Goal: Information Seeking & Learning: Learn about a topic

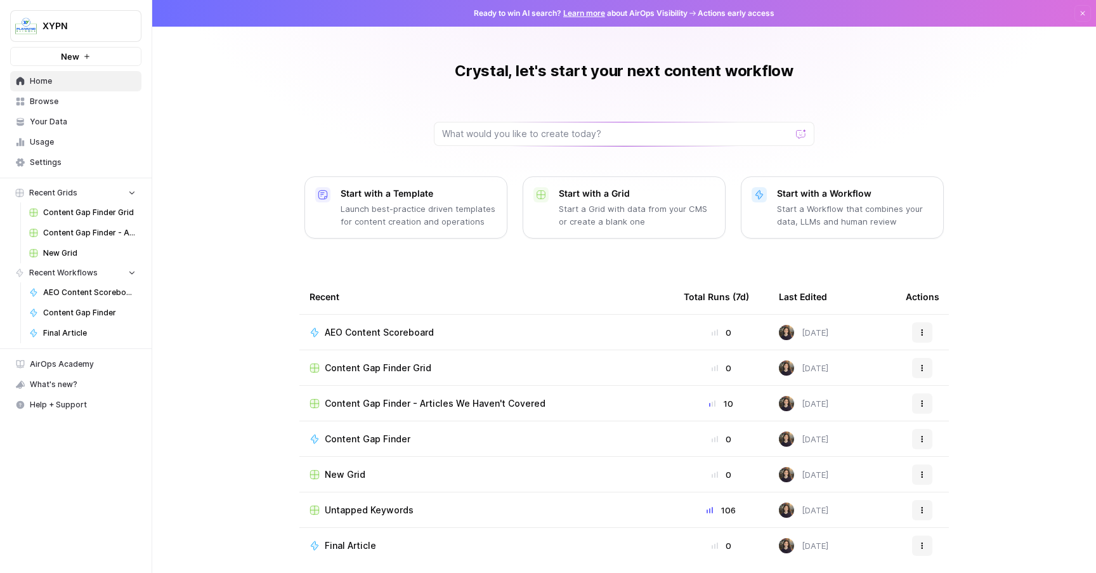
click at [61, 106] on span "Browse" at bounding box center [83, 101] width 106 height 11
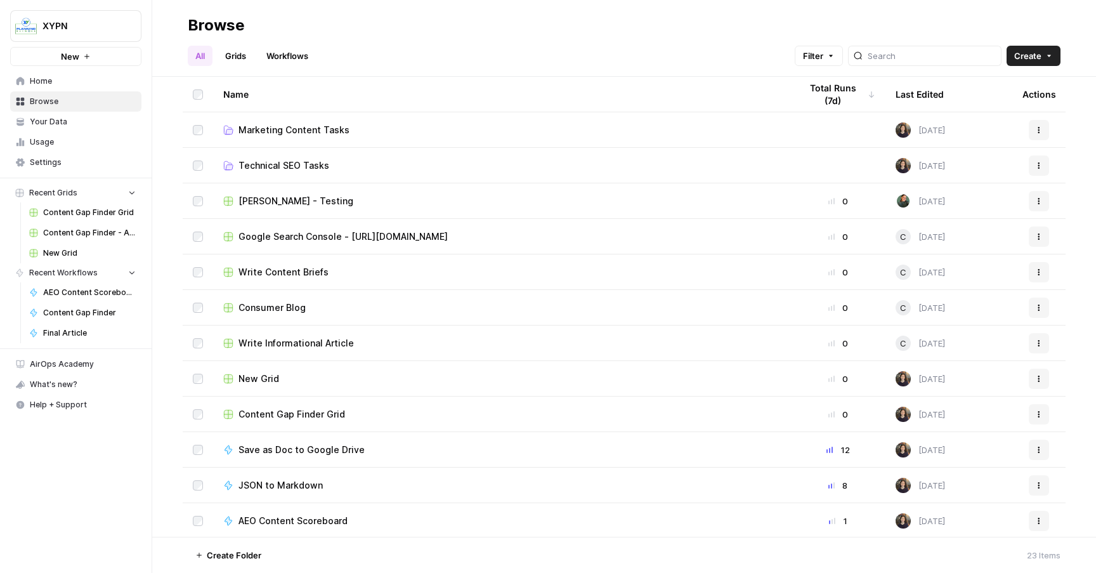
click at [63, 128] on link "Your Data" at bounding box center [75, 122] width 131 height 20
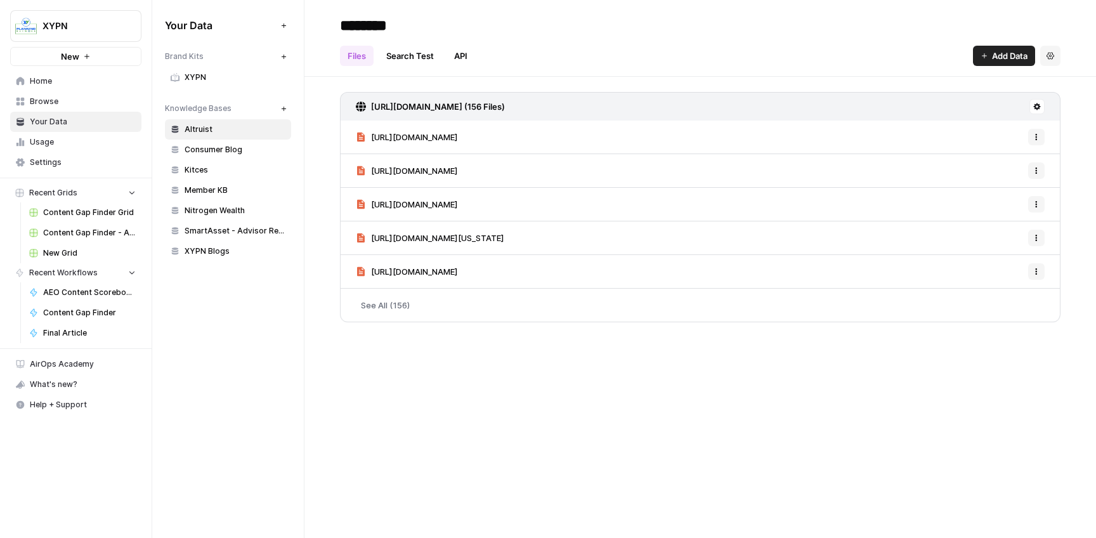
click at [55, 140] on span "Usage" at bounding box center [83, 141] width 106 height 11
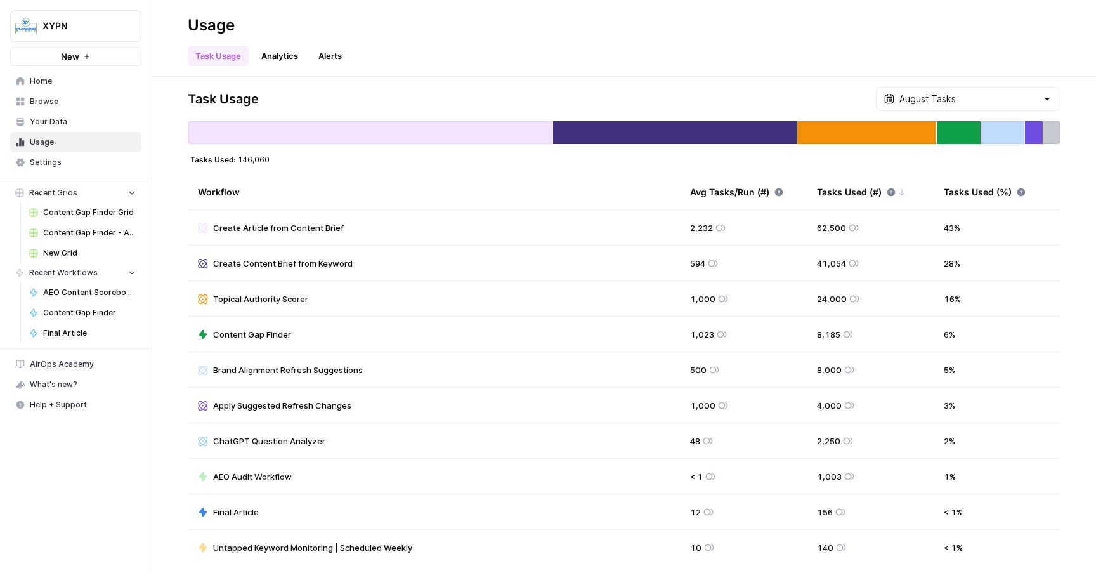
click at [76, 216] on span "Content Gap Finder Grid" at bounding box center [89, 212] width 93 height 11
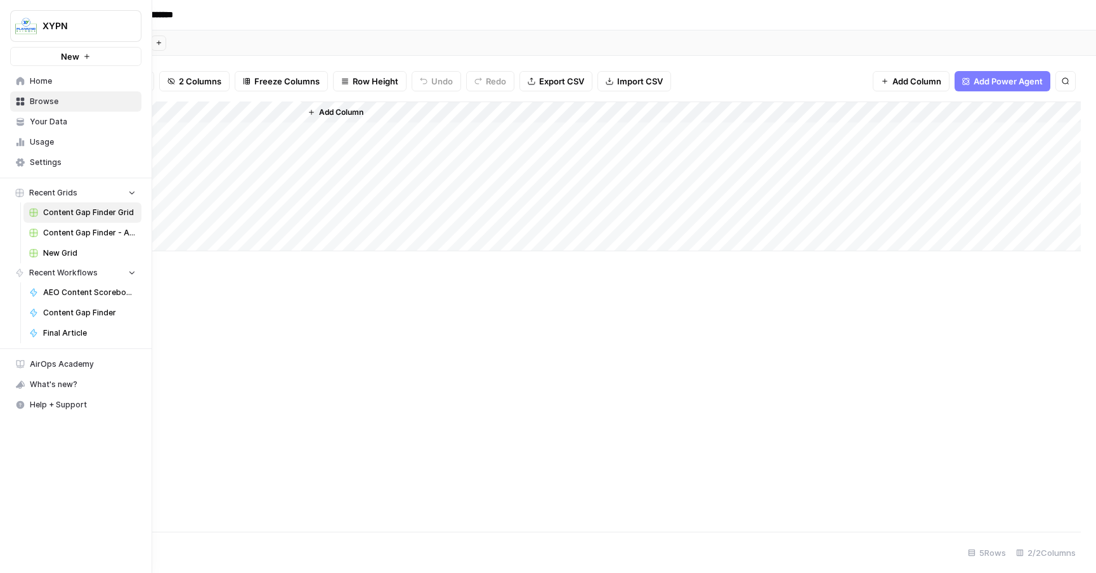
click at [69, 237] on span "Content Gap Finder - Articles We Haven't Covered" at bounding box center [89, 232] width 93 height 11
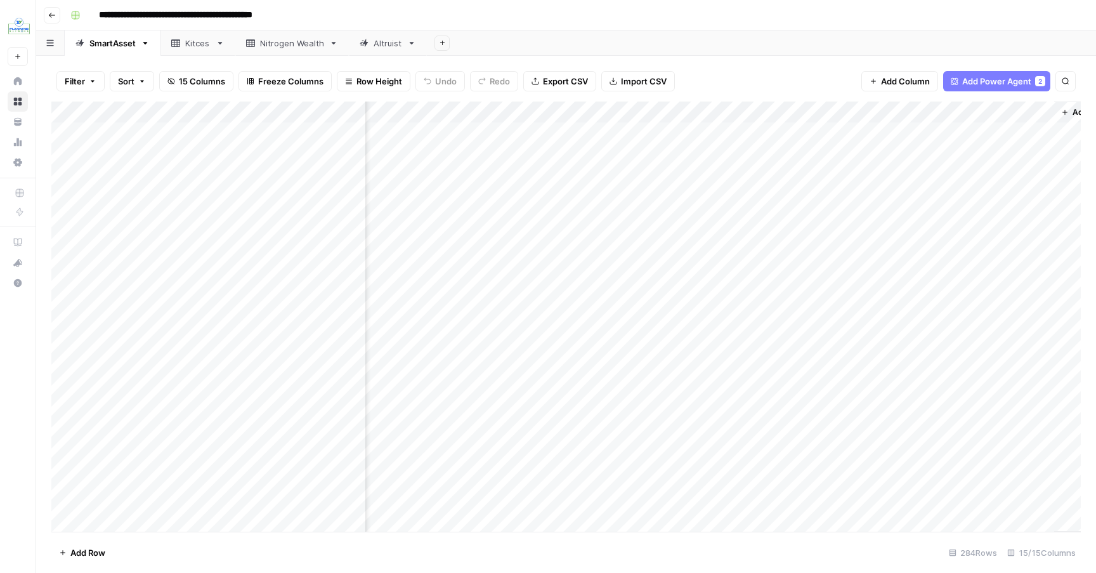
scroll to position [0, 1074]
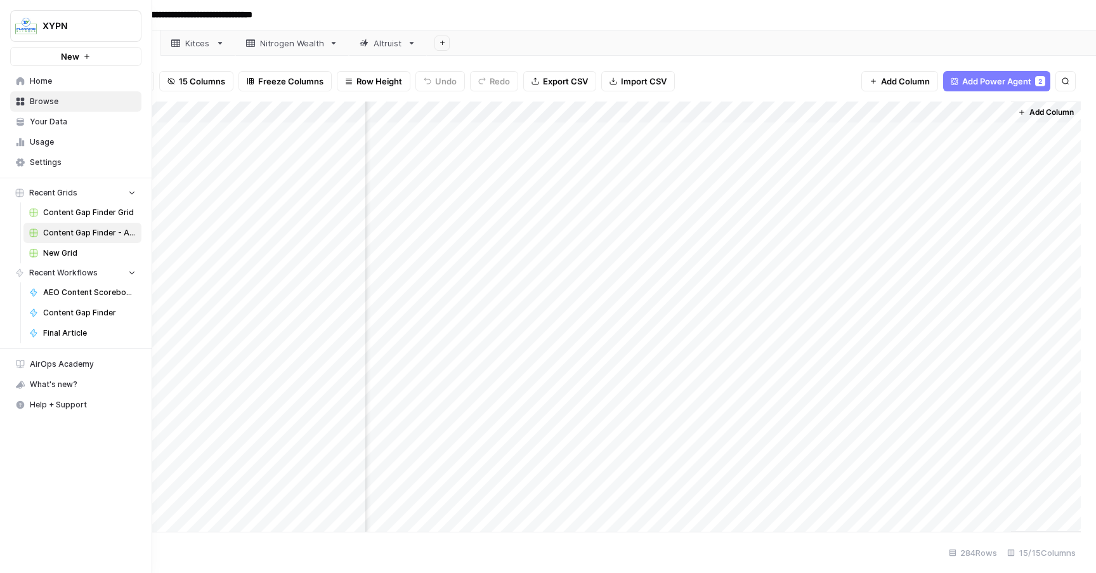
click at [67, 202] on link "Content Gap Finder Grid" at bounding box center [82, 212] width 118 height 20
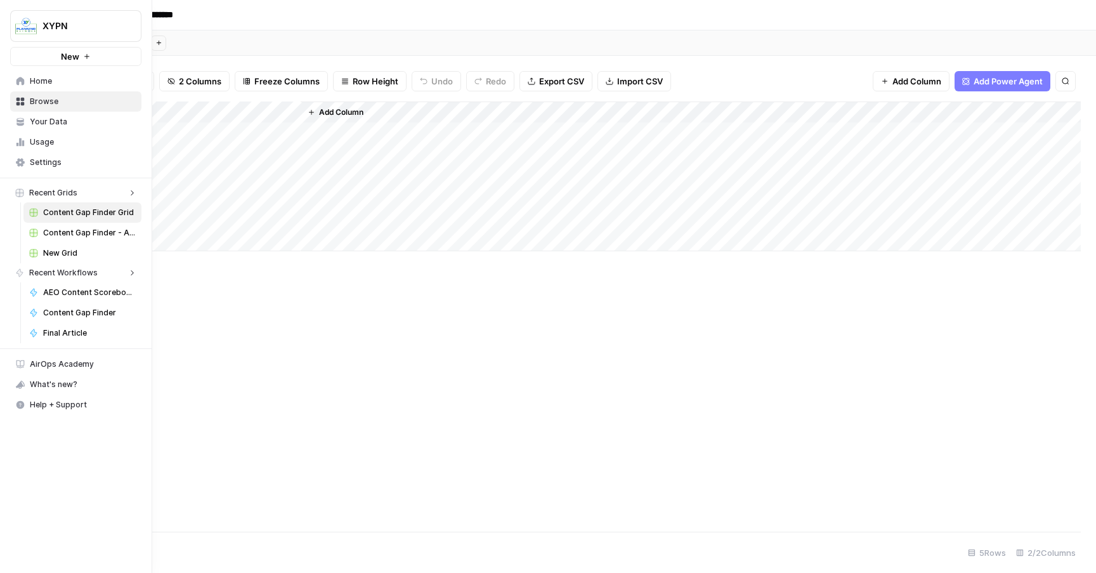
click at [20, 84] on icon at bounding box center [20, 81] width 9 height 9
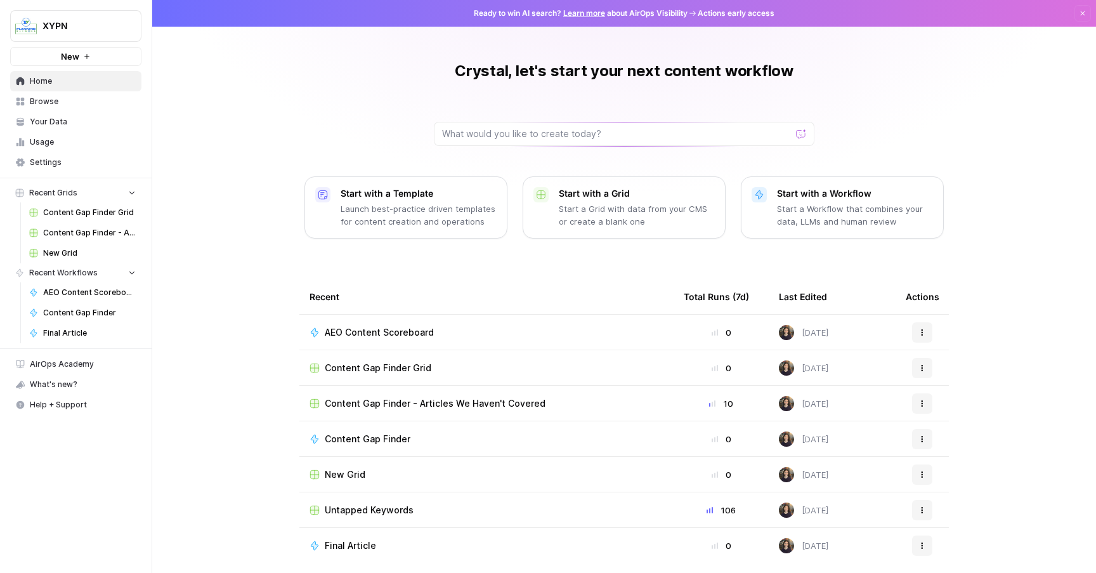
click at [387, 403] on span "Content Gap Finder - Articles We Haven't Covered" at bounding box center [435, 403] width 221 height 13
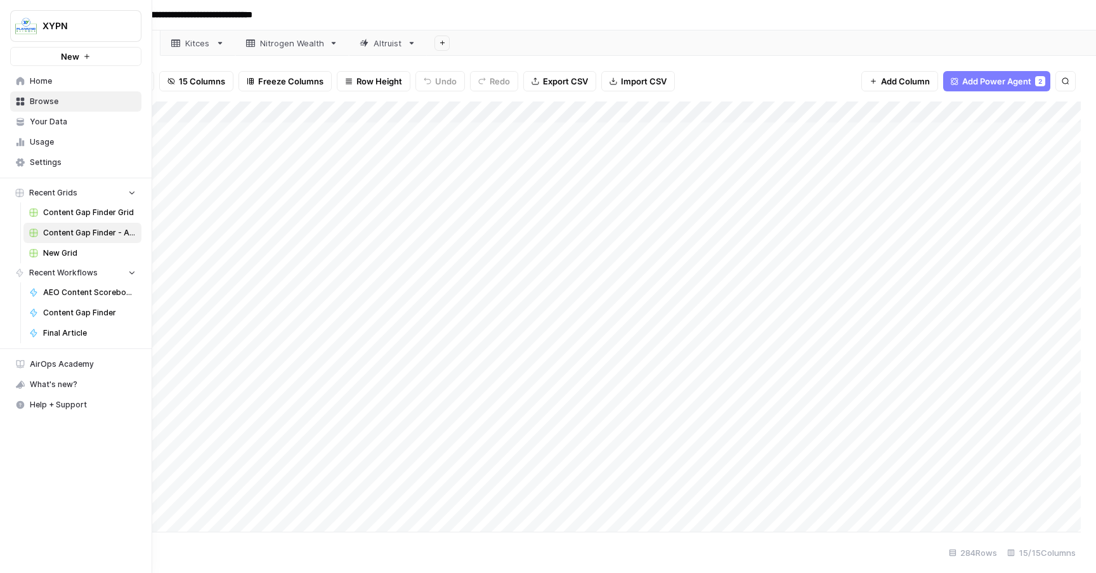
click at [20, 84] on icon at bounding box center [20, 81] width 9 height 9
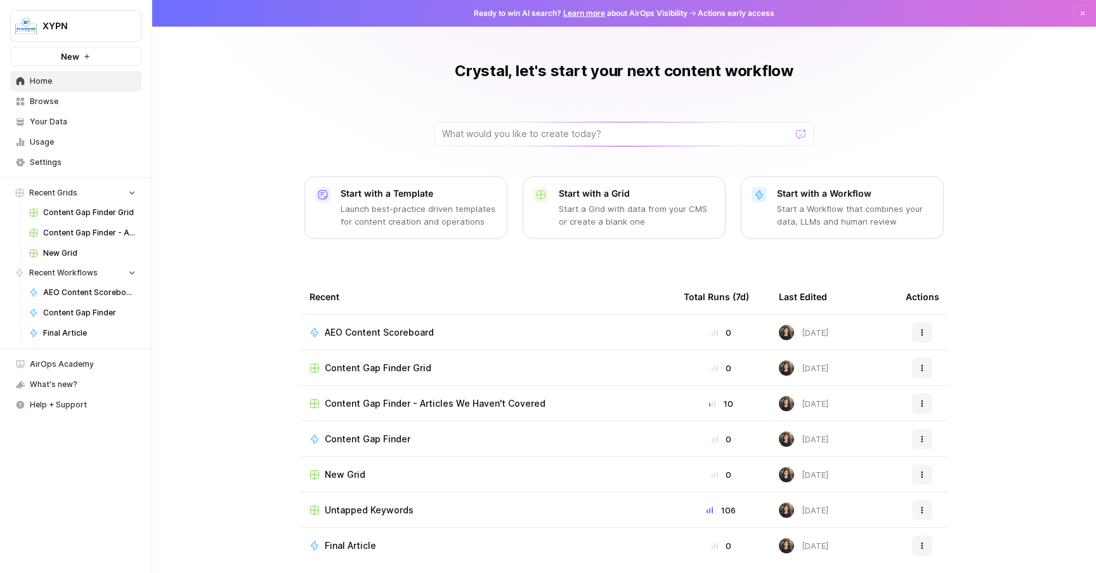
click at [117, 264] on button "Recent Workflows" at bounding box center [75, 272] width 131 height 19
click at [88, 192] on button "Recent Grids" at bounding box center [75, 192] width 131 height 19
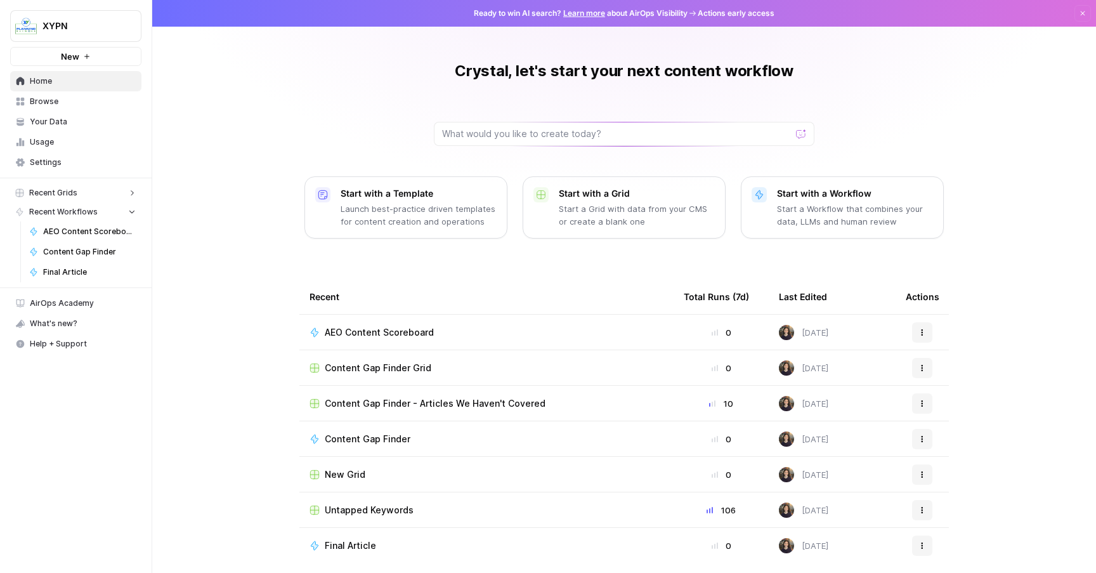
click at [88, 192] on button "Recent Grids" at bounding box center [75, 192] width 131 height 19
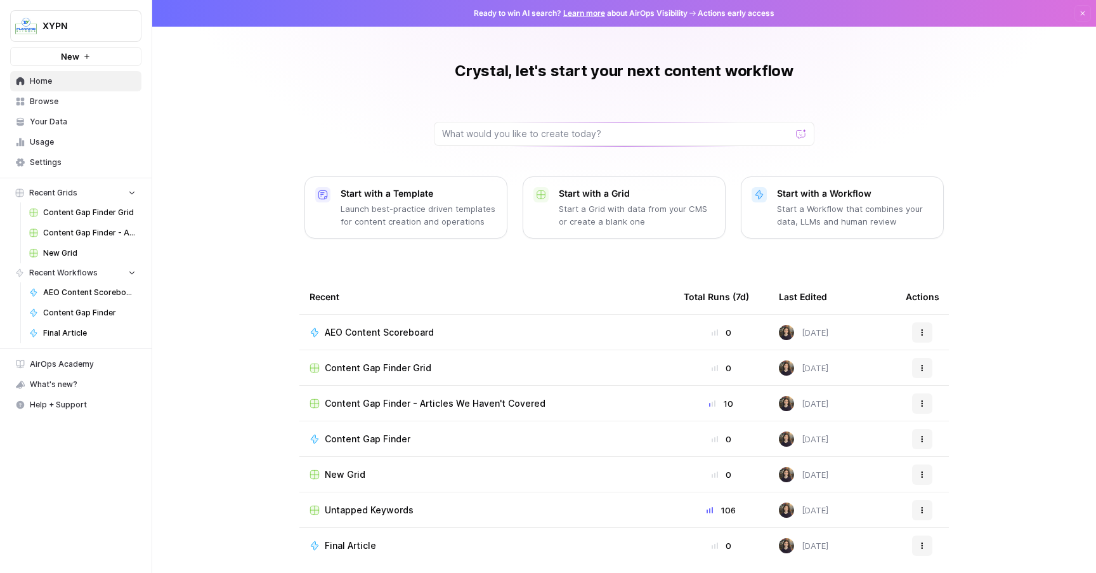
click at [89, 233] on span "Content Gap Finder - Articles We Haven't Covered" at bounding box center [89, 232] width 93 height 11
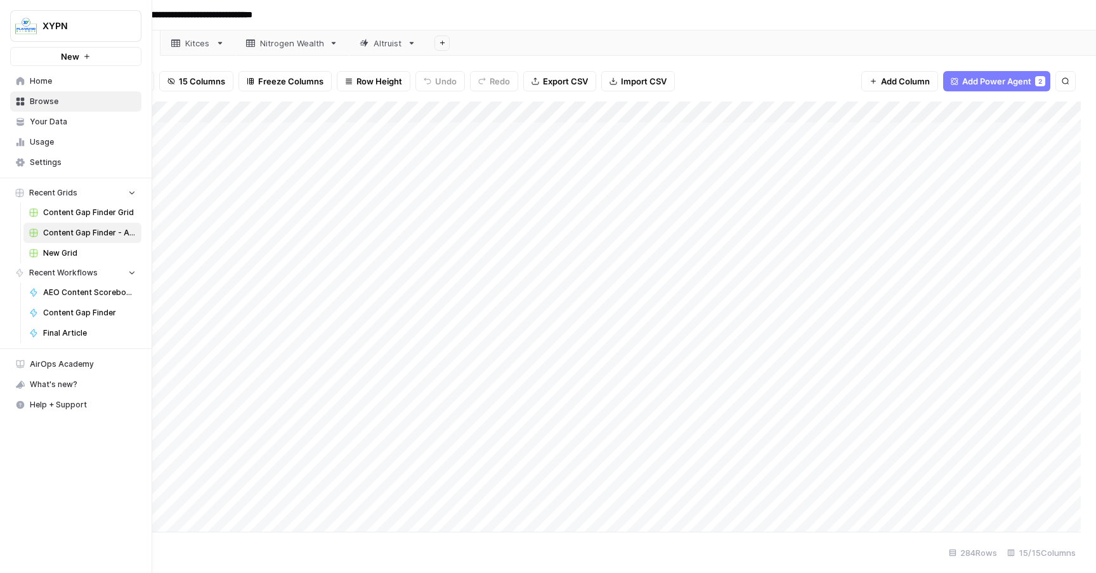
click at [24, 77] on icon at bounding box center [20, 81] width 9 height 9
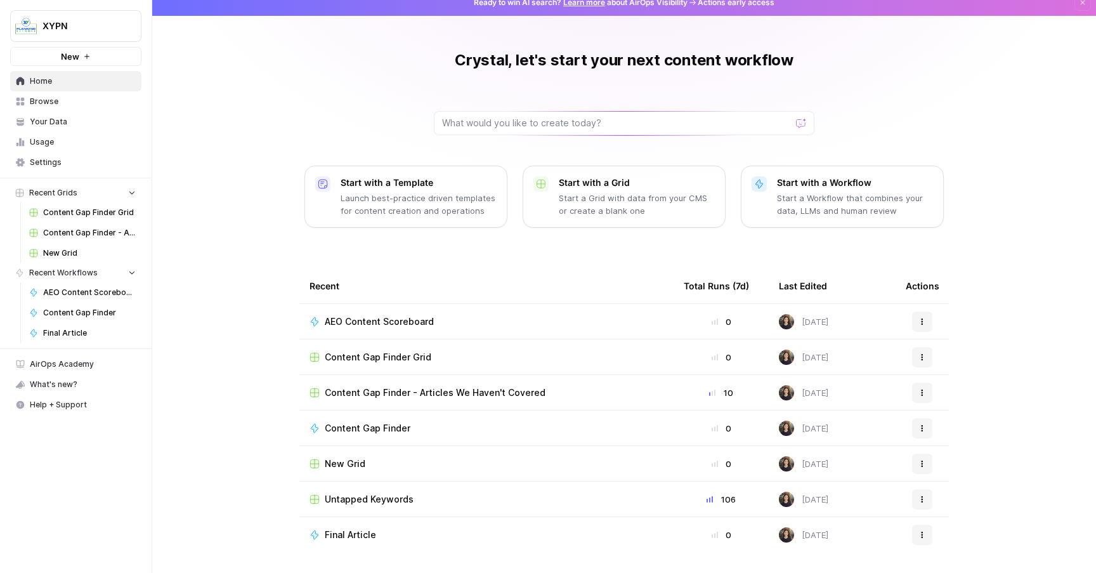
scroll to position [10, 0]
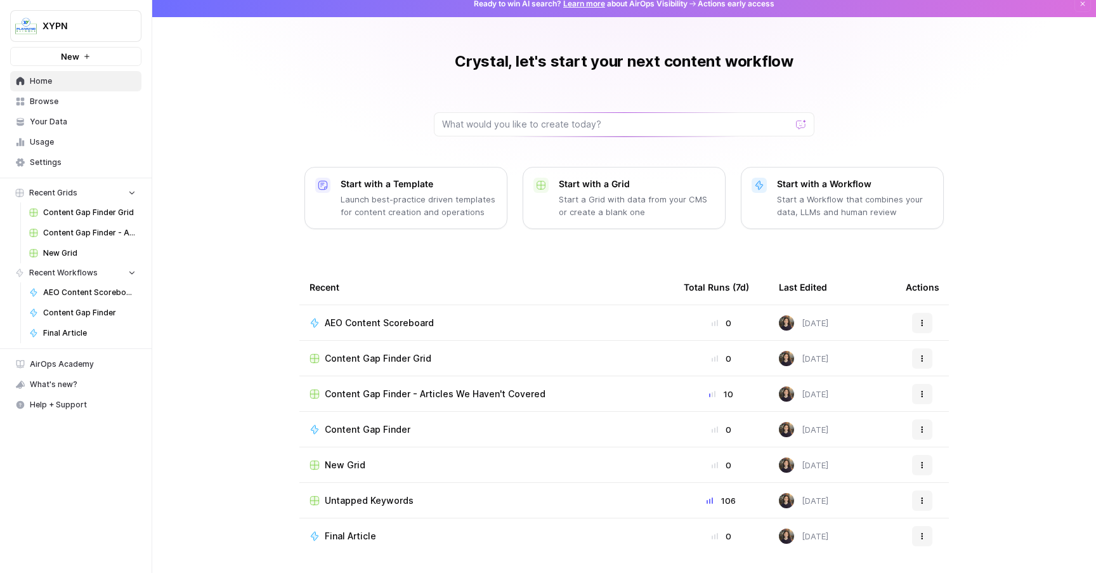
click at [376, 498] on span "Untapped Keywords" at bounding box center [369, 500] width 89 height 13
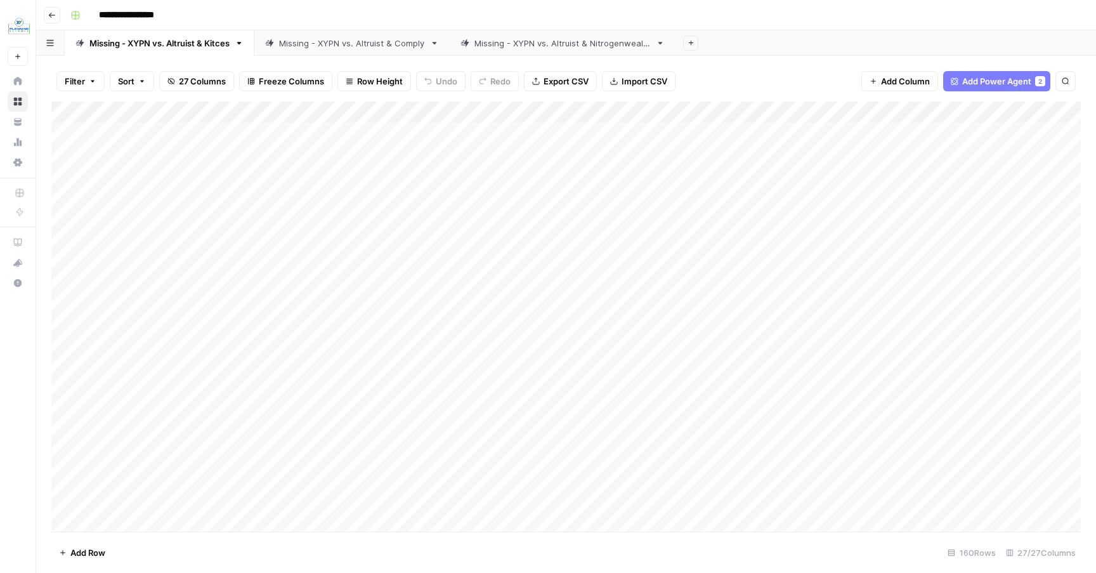
click at [137, 138] on div "Add Column" at bounding box center [566, 317] width 1030 height 430
click at [560, 137] on div "Add Column" at bounding box center [566, 317] width 1030 height 430
click at [171, 133] on div "Add Column" at bounding box center [566, 317] width 1030 height 430
click at [697, 131] on div "Add Column" at bounding box center [566, 317] width 1030 height 430
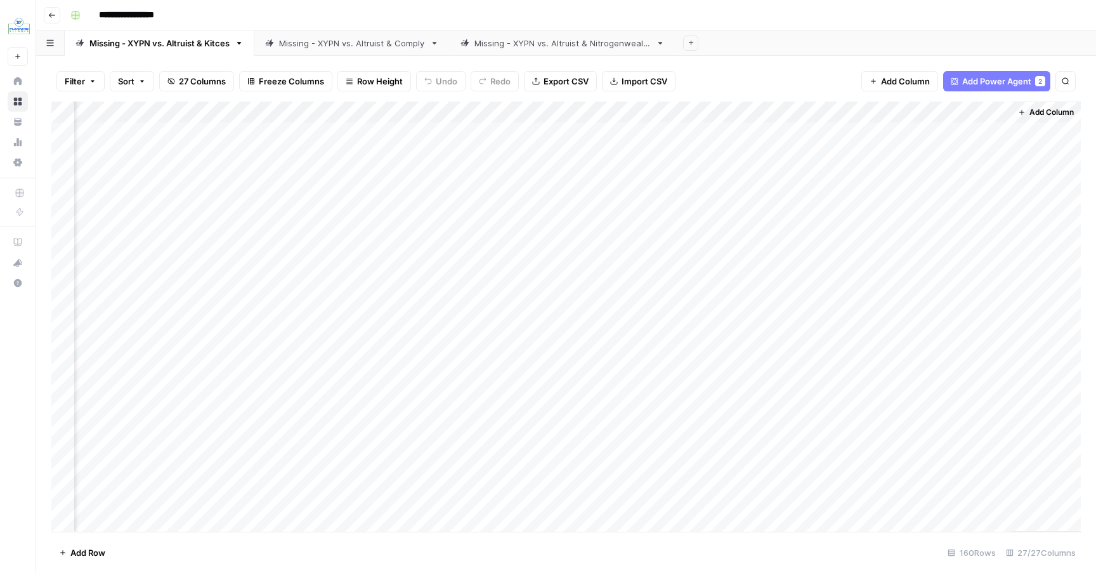
click at [697, 131] on div "Add Column" at bounding box center [566, 317] width 1030 height 430
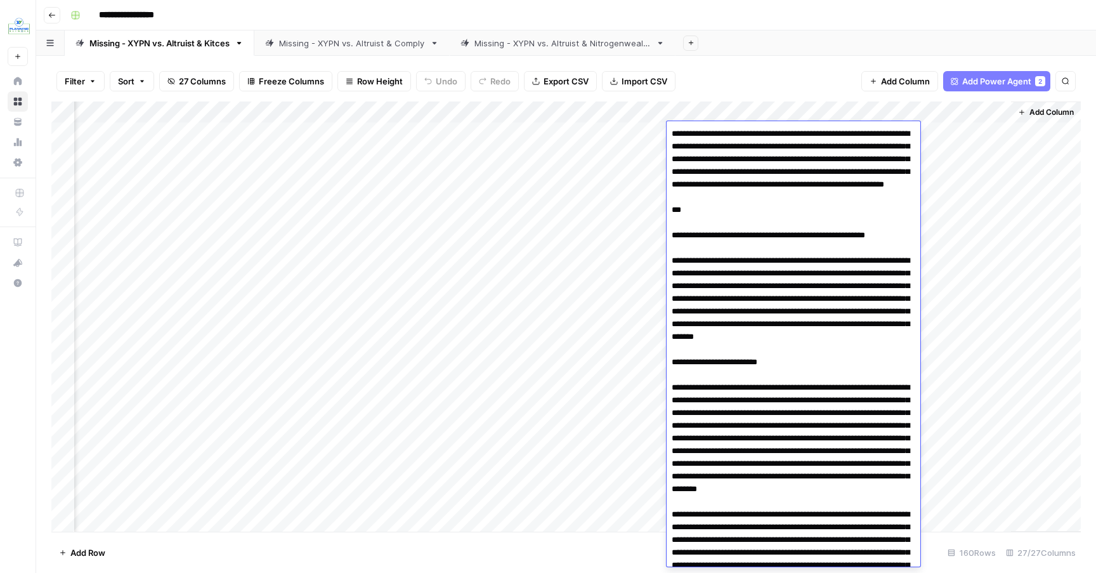
scroll to position [4119, 0]
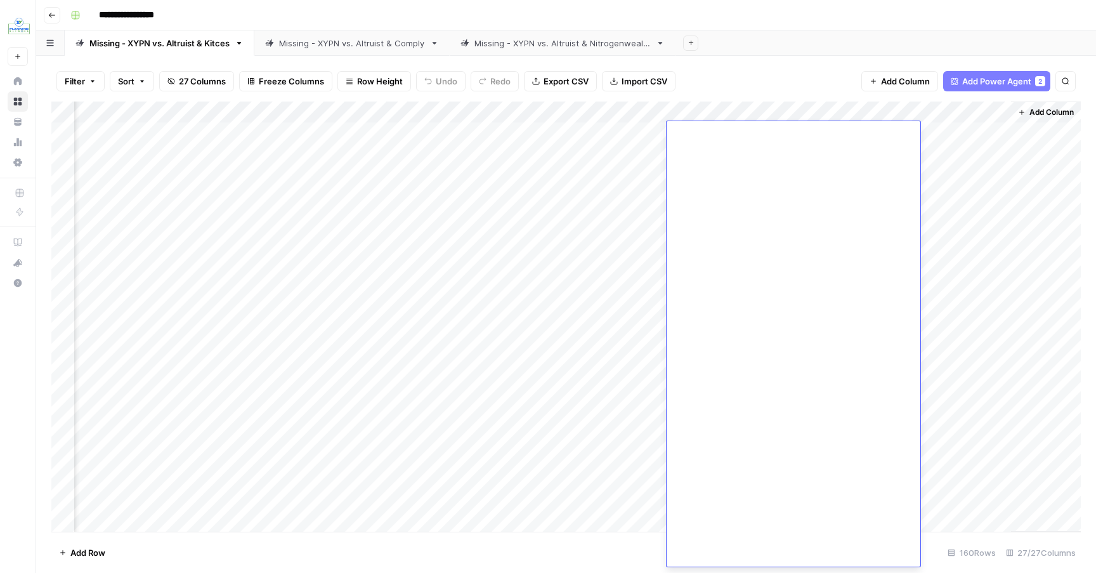
click at [645, 216] on div "Add Column" at bounding box center [566, 317] width 1030 height 430
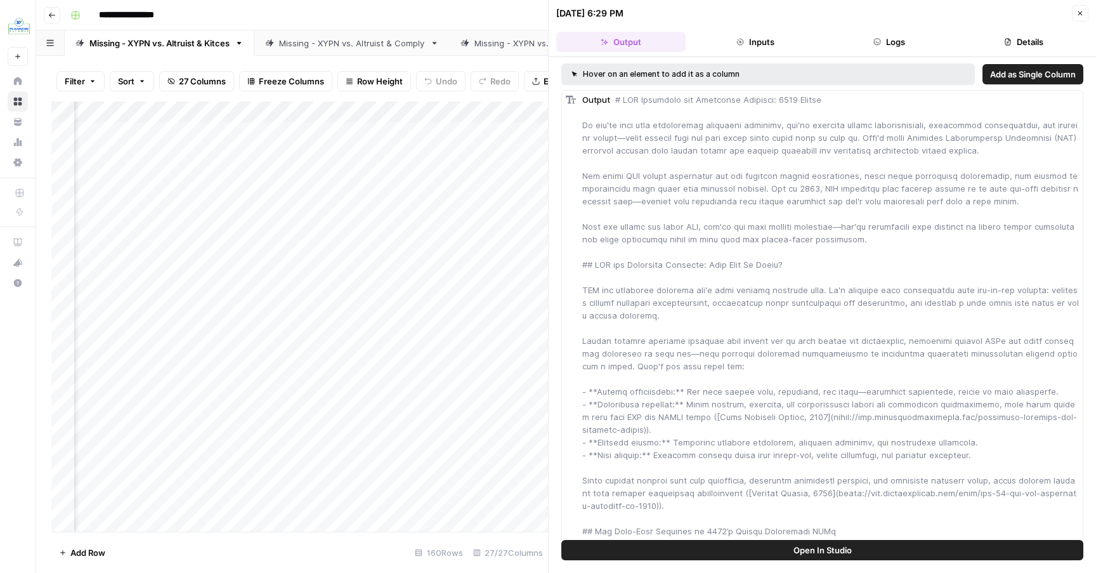
click at [1079, 11] on icon "button" at bounding box center [1081, 14] width 8 height 8
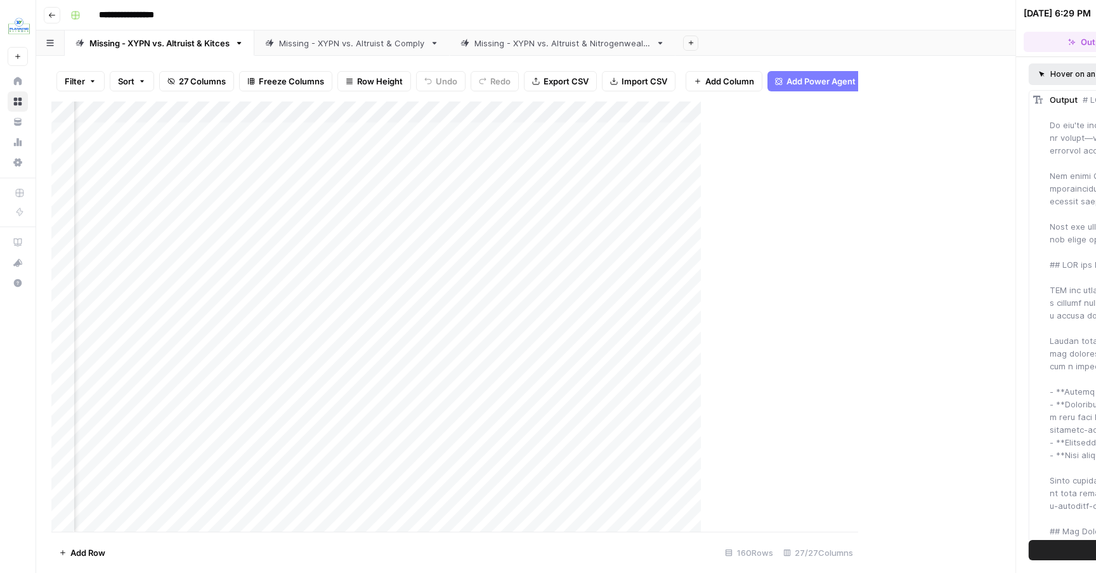
scroll to position [0, 2109]
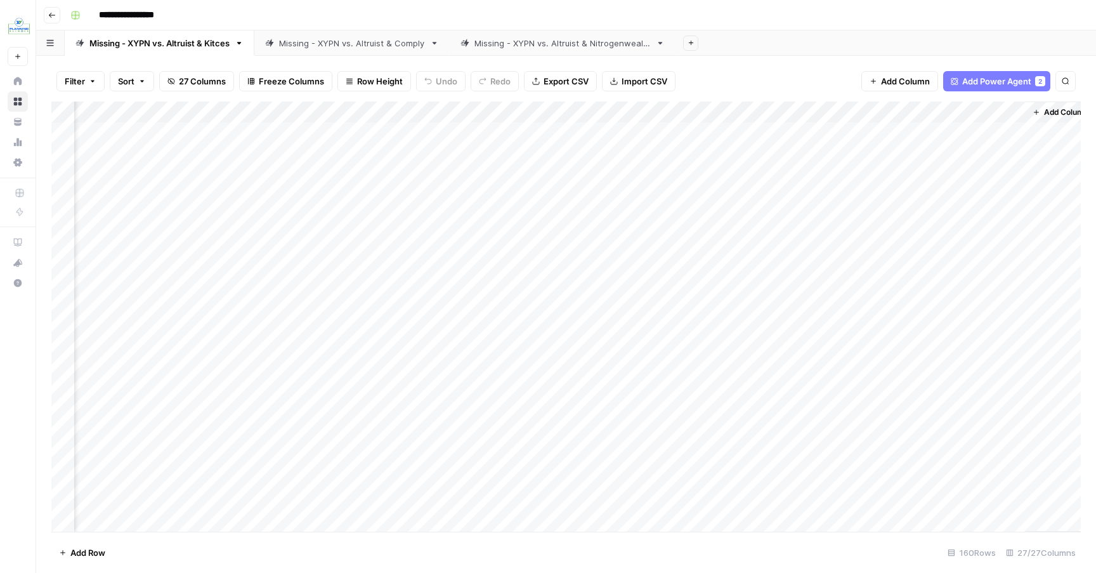
click at [1017, 131] on div "Add Column" at bounding box center [566, 317] width 1030 height 430
click at [713, 214] on div "Add Column" at bounding box center [566, 317] width 1030 height 430
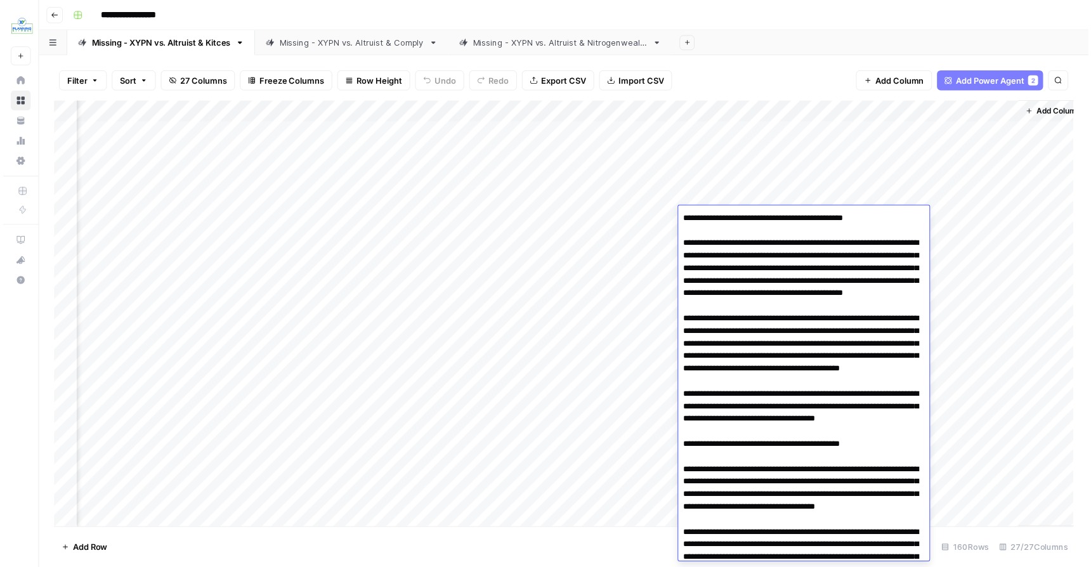
scroll to position [3926, 0]
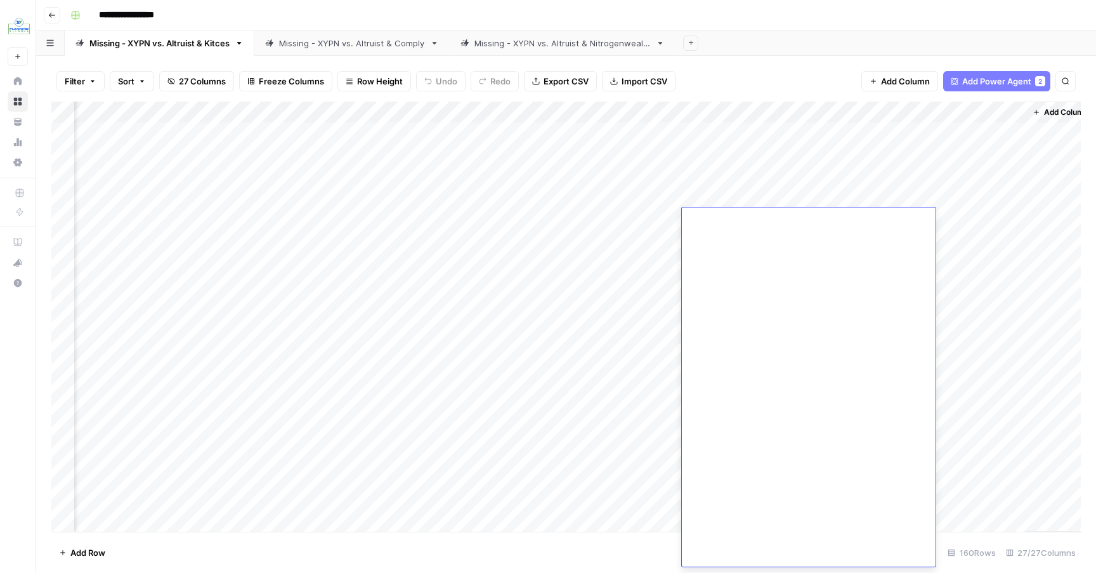
click at [711, 188] on div "Add Column" at bounding box center [566, 317] width 1030 height 430
click at [1013, 217] on div "Add Column" at bounding box center [566, 317] width 1030 height 430
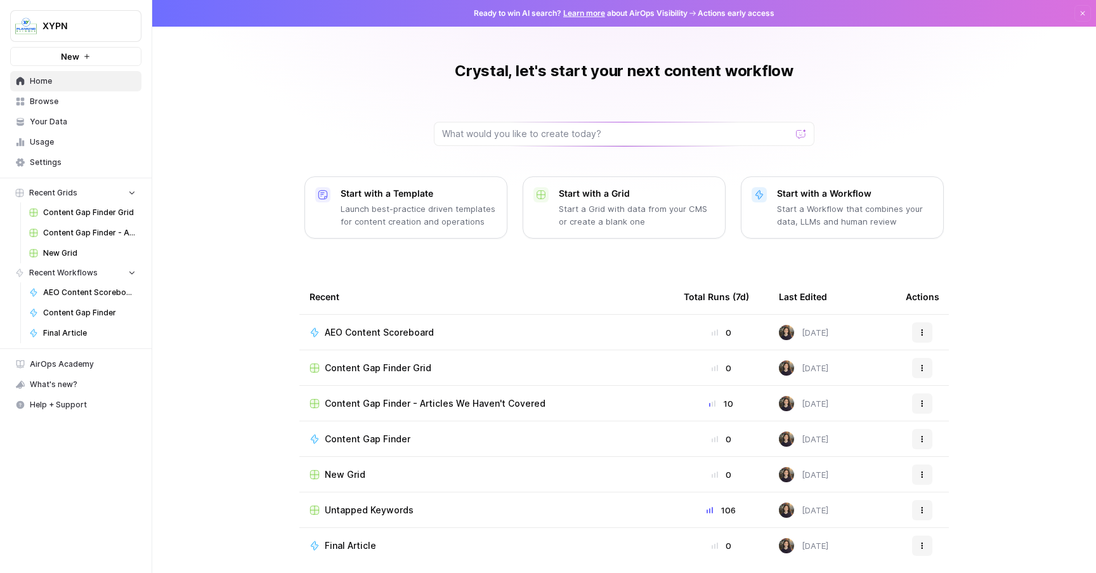
click at [53, 124] on span "Your Data" at bounding box center [83, 121] width 106 height 11
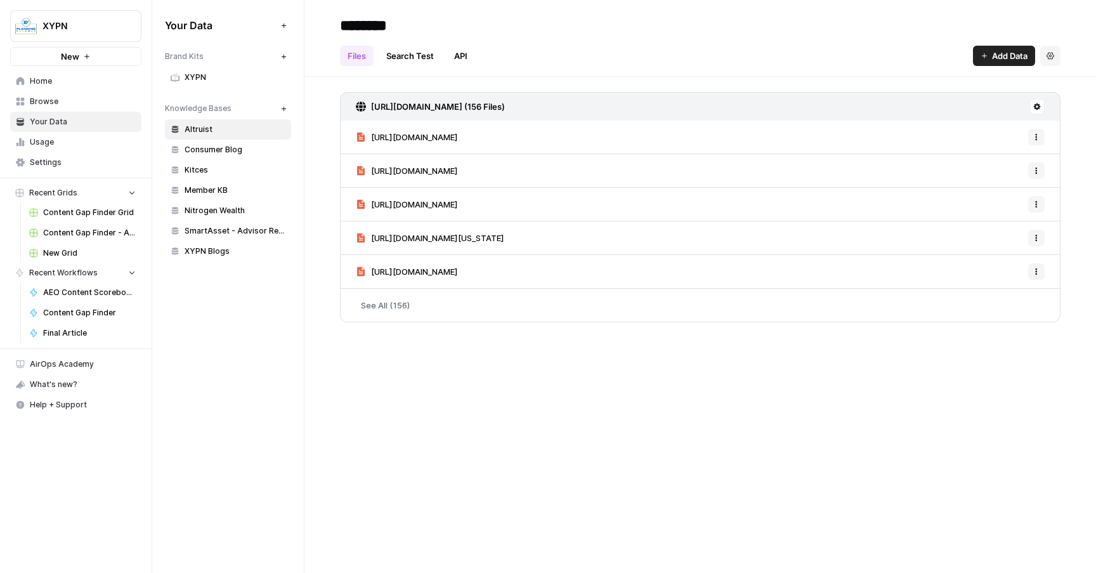
click at [390, 304] on link "See All (156)" at bounding box center [700, 305] width 721 height 33
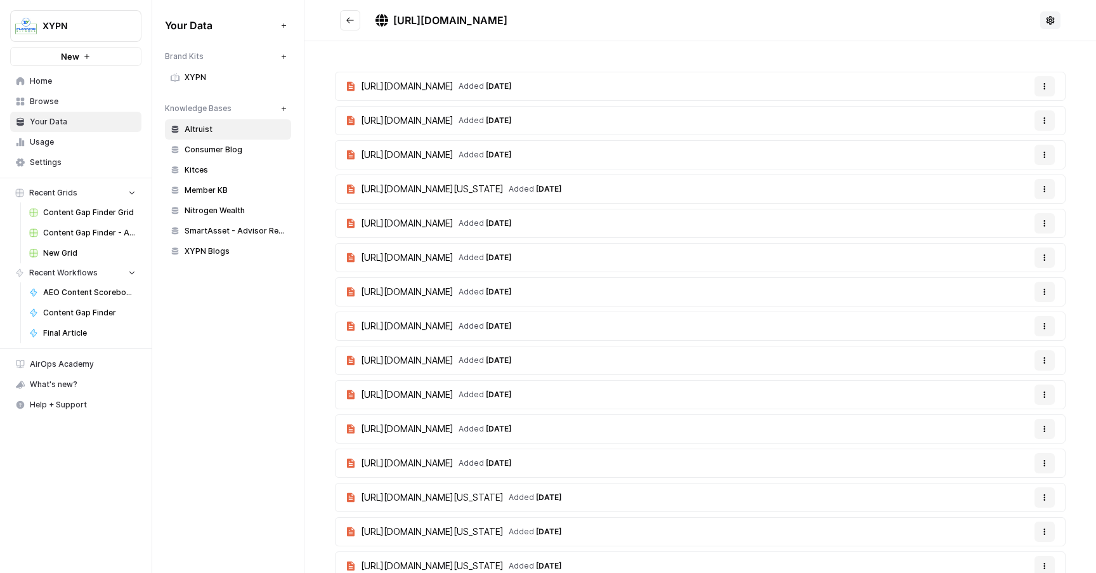
click at [217, 167] on span "Kitces" at bounding box center [235, 169] width 101 height 11
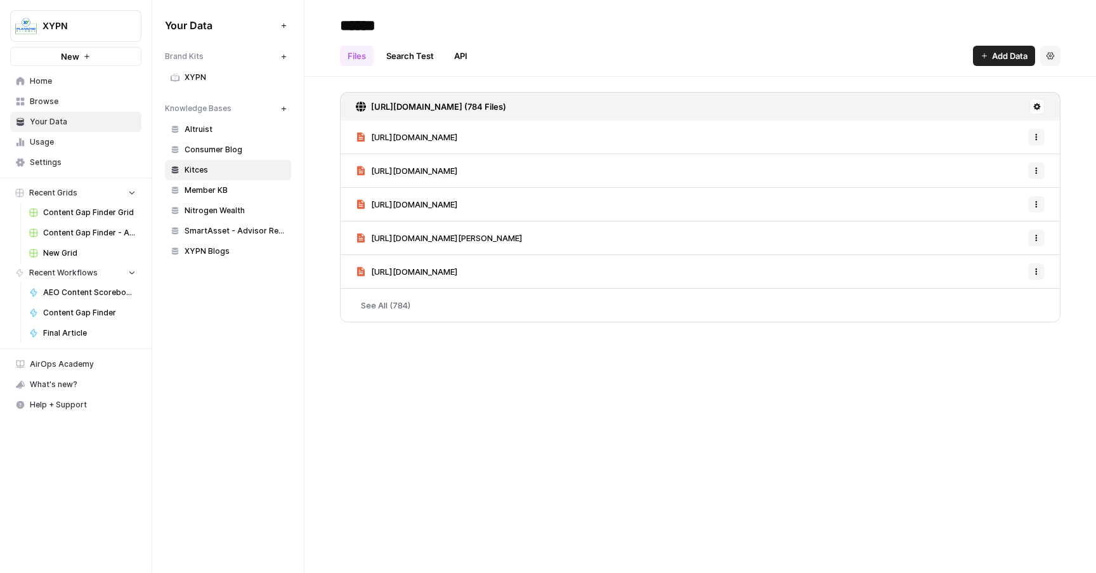
click at [381, 306] on link "See All (784)" at bounding box center [700, 305] width 721 height 33
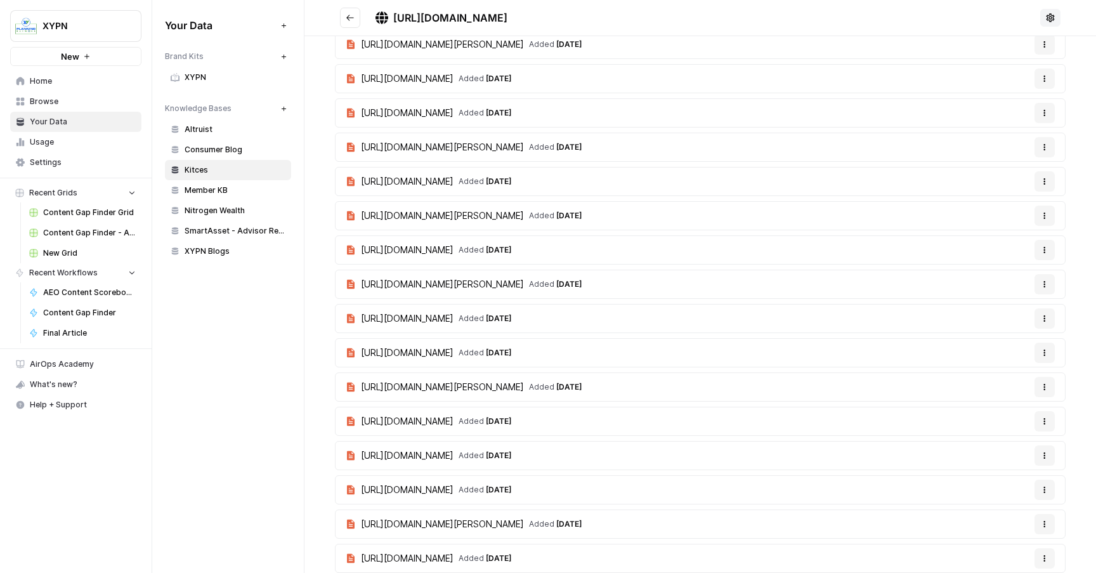
scroll to position [2297, 0]
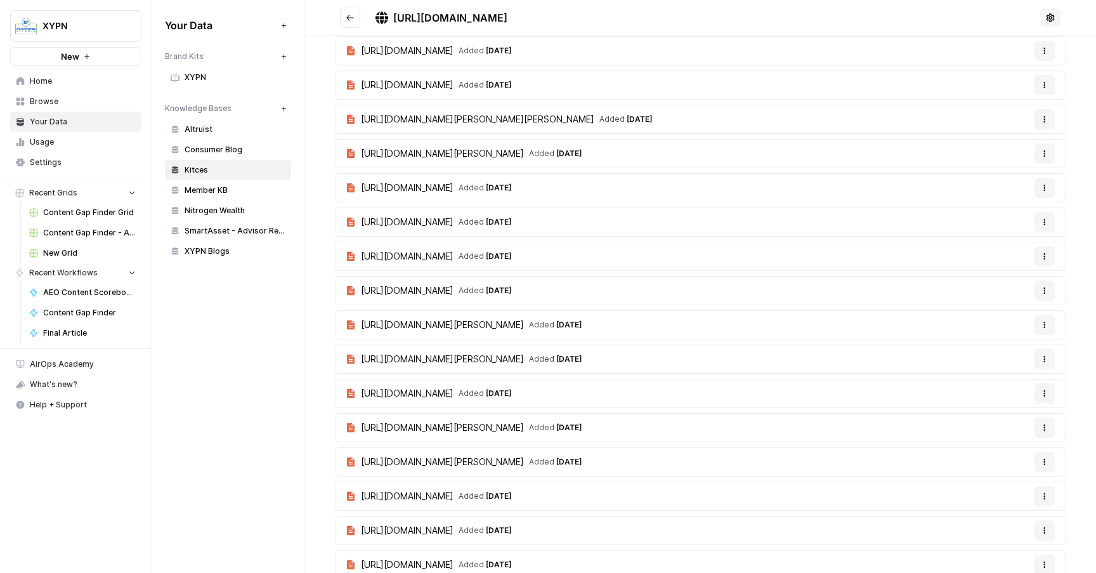
click at [199, 194] on span "Member KB" at bounding box center [235, 190] width 101 height 11
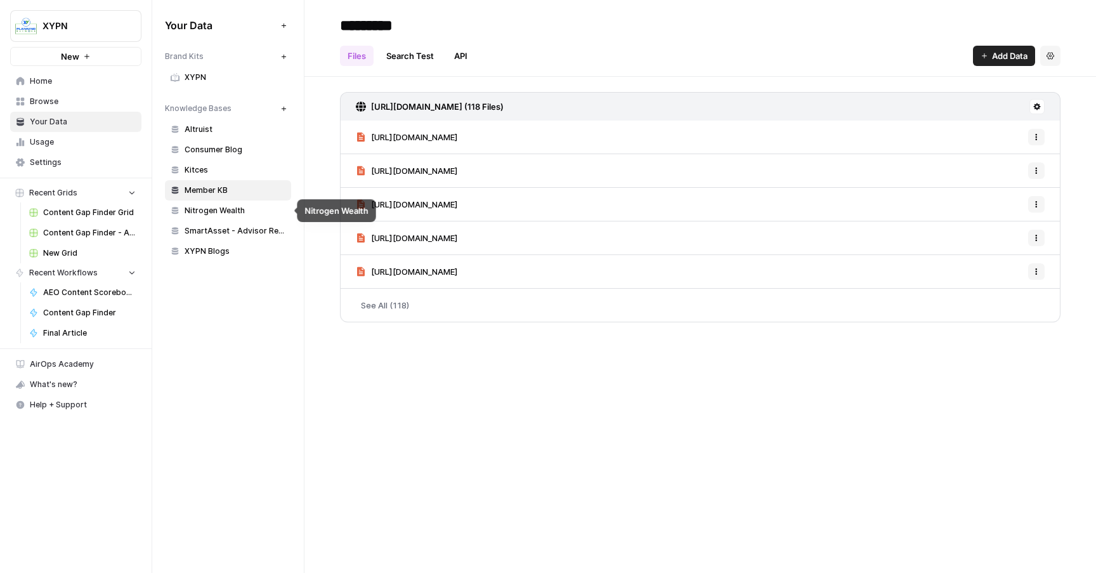
click at [199, 211] on span "Nitrogen Wealth" at bounding box center [235, 210] width 101 height 11
click at [204, 234] on span "SmartAsset - Advisor Resources" at bounding box center [235, 230] width 101 height 11
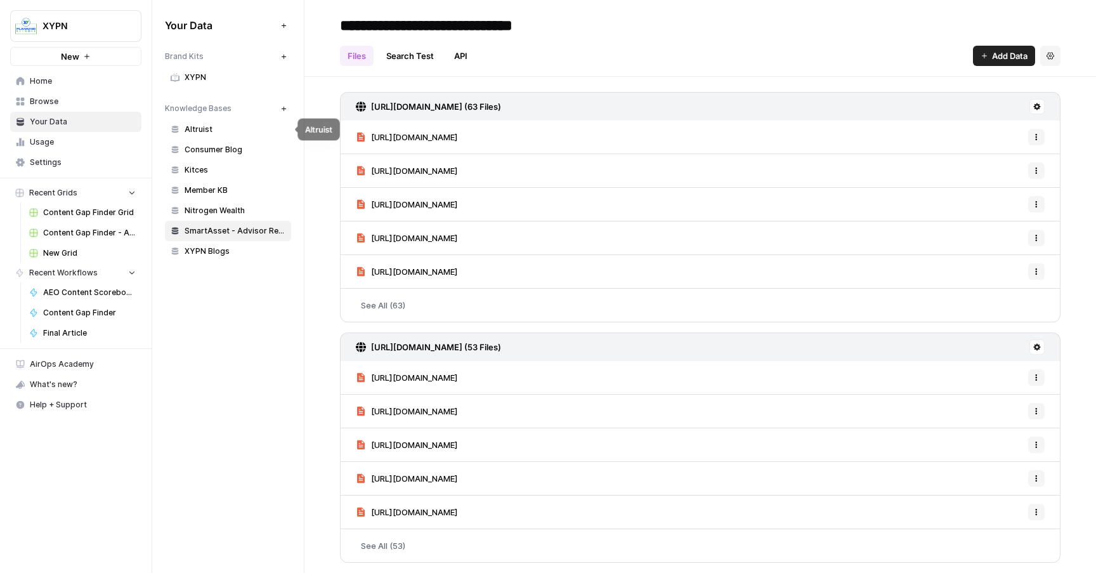
click at [193, 124] on span "Altruist" at bounding box center [235, 129] width 101 height 11
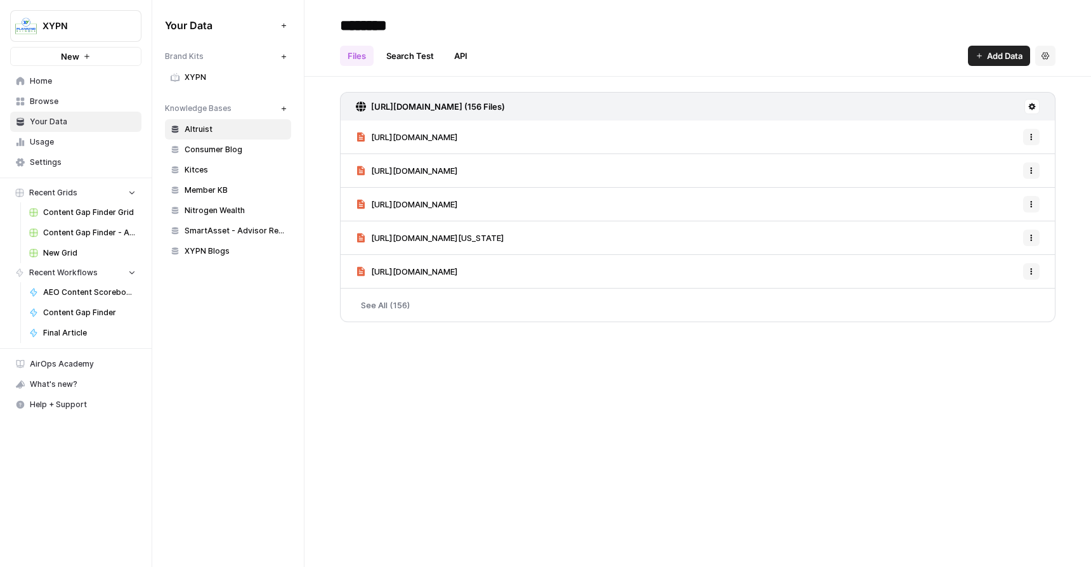
click at [201, 172] on span "Kitces" at bounding box center [235, 169] width 101 height 11
click at [201, 191] on span "Member KB" at bounding box center [235, 190] width 101 height 11
click at [202, 209] on span "Nitrogen Wealth" at bounding box center [235, 210] width 101 height 11
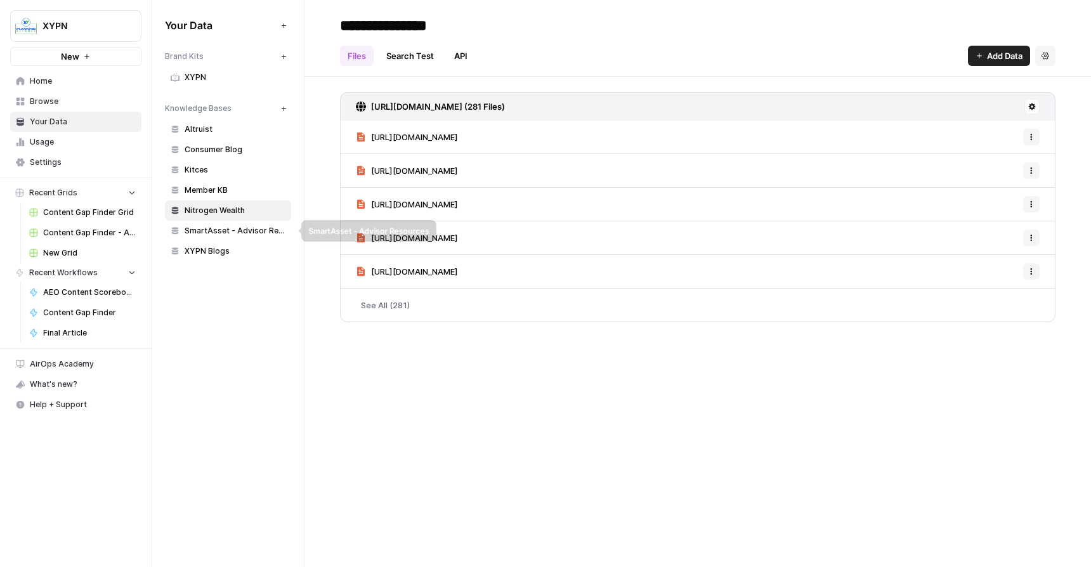
click at [210, 228] on span "SmartAsset - Advisor Resources" at bounding box center [235, 230] width 101 height 11
